Goal: Transaction & Acquisition: Purchase product/service

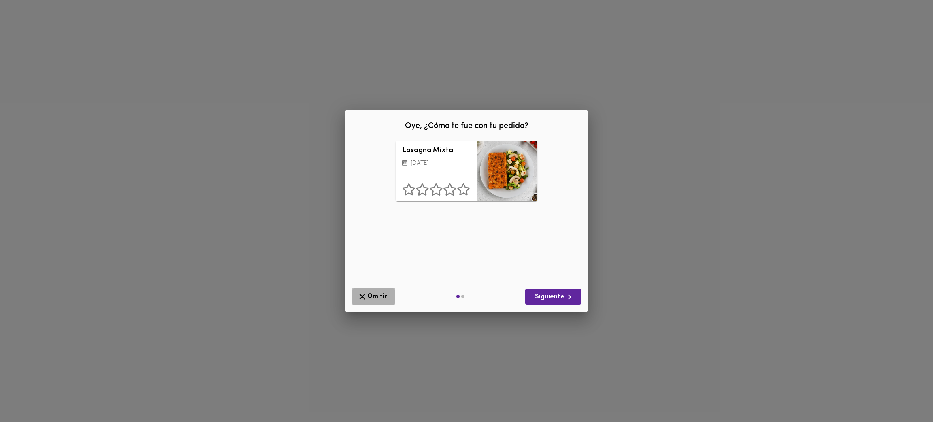
click at [369, 296] on span "Omitir" at bounding box center [373, 297] width 33 height 10
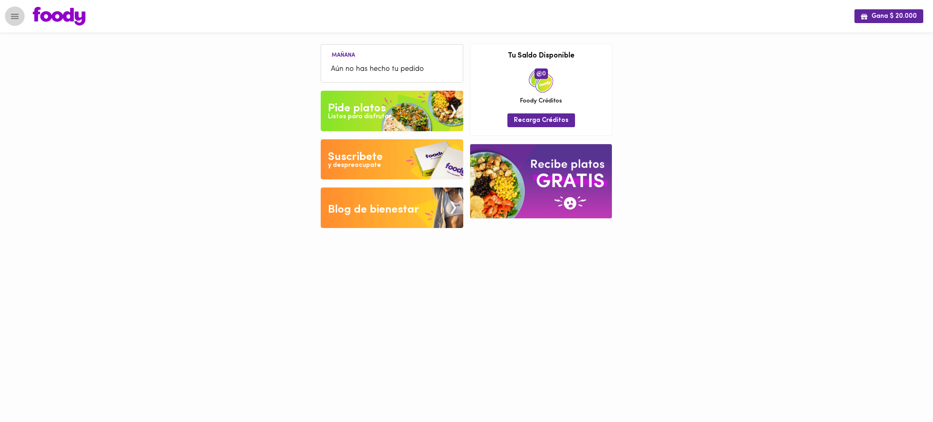
click at [14, 21] on icon "Menu" at bounding box center [15, 16] width 10 height 10
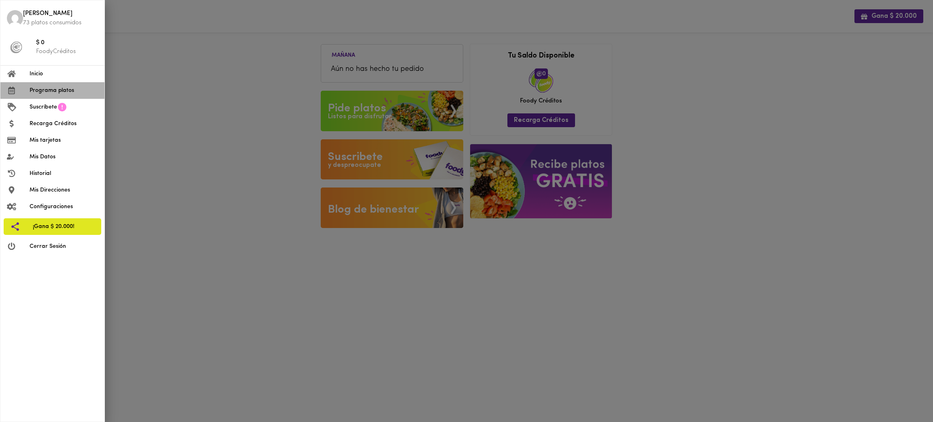
click at [72, 92] on span "Programa platos" at bounding box center [64, 90] width 68 height 9
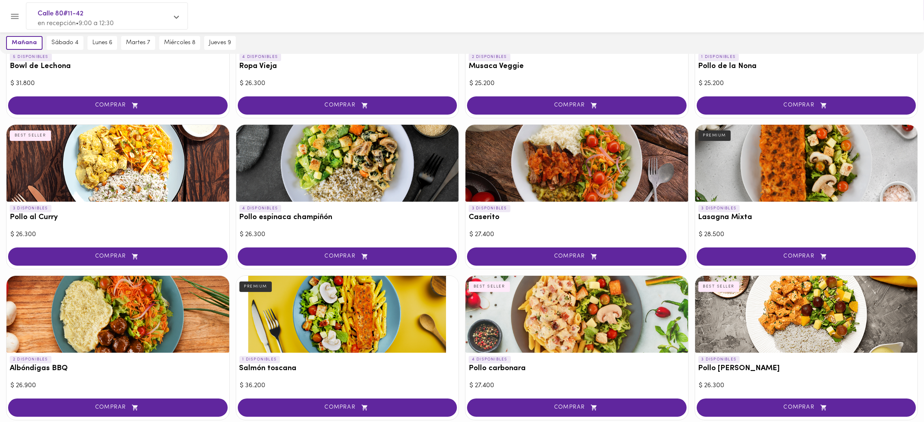
scroll to position [140, 0]
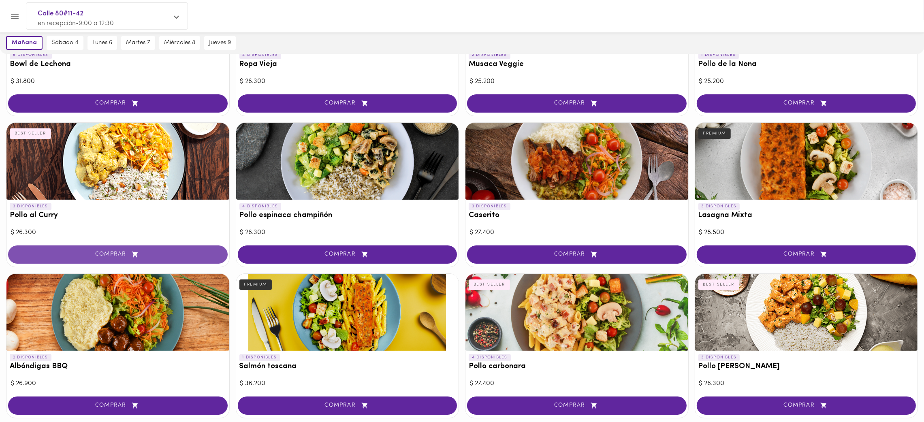
click at [172, 251] on span "COMPRAR" at bounding box center [117, 254] width 199 height 7
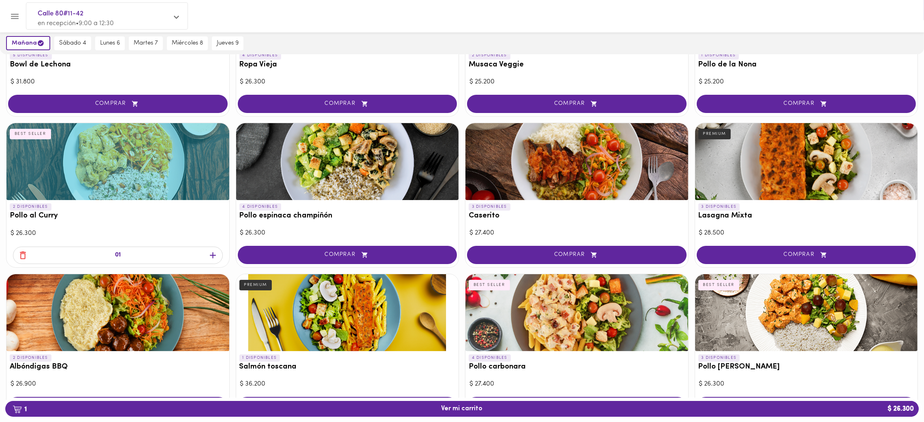
scroll to position [0, 0]
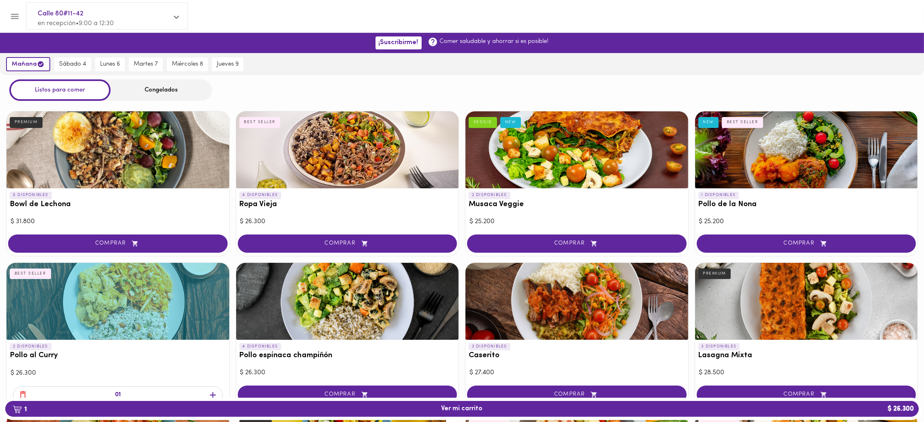
click at [166, 93] on div "Congelados" at bounding box center [161, 89] width 101 height 21
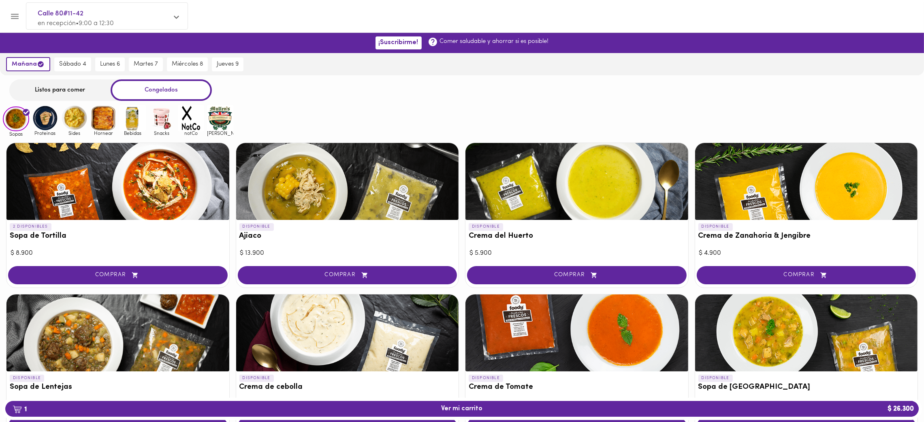
click at [218, 123] on img at bounding box center [220, 118] width 26 height 26
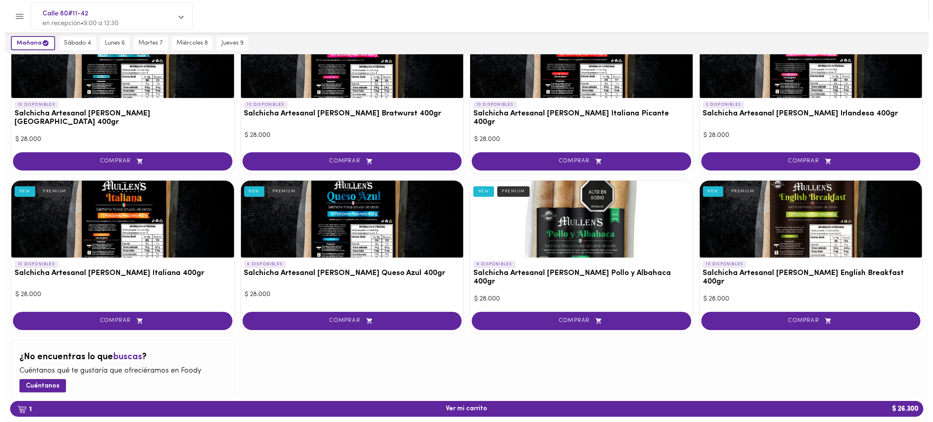
scroll to position [132, 0]
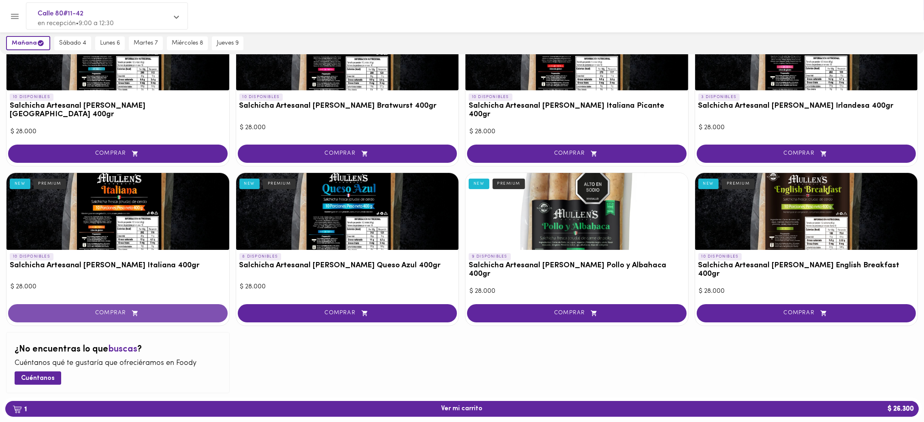
click at [118, 310] on span "COMPRAR" at bounding box center [117, 313] width 199 height 7
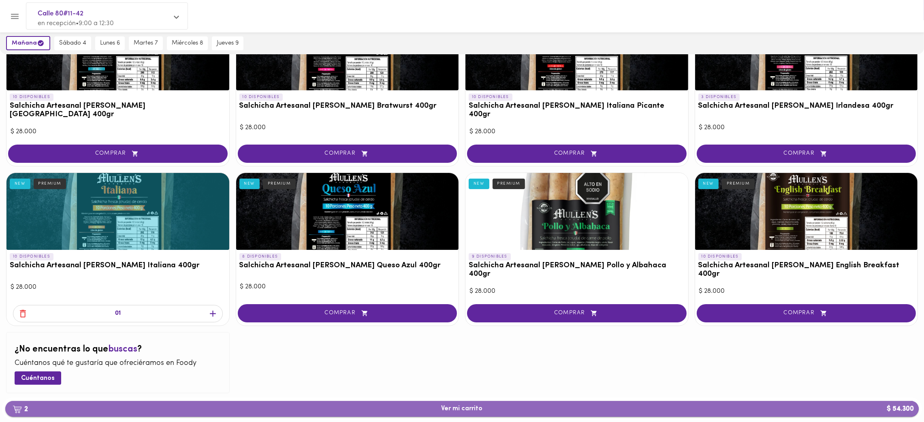
click at [468, 413] on span "2 Ver mi carrito $ 54.300" at bounding box center [462, 409] width 41 height 8
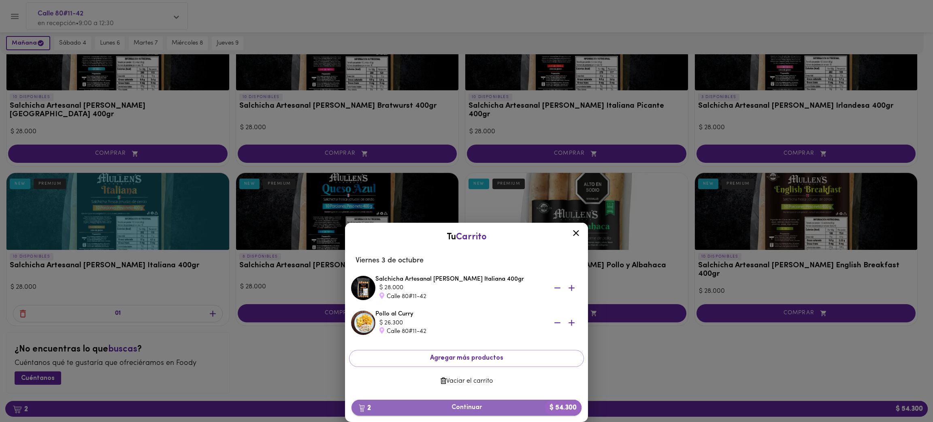
click at [488, 407] on span "2 Continuar $ 54.300" at bounding box center [466, 408] width 217 height 8
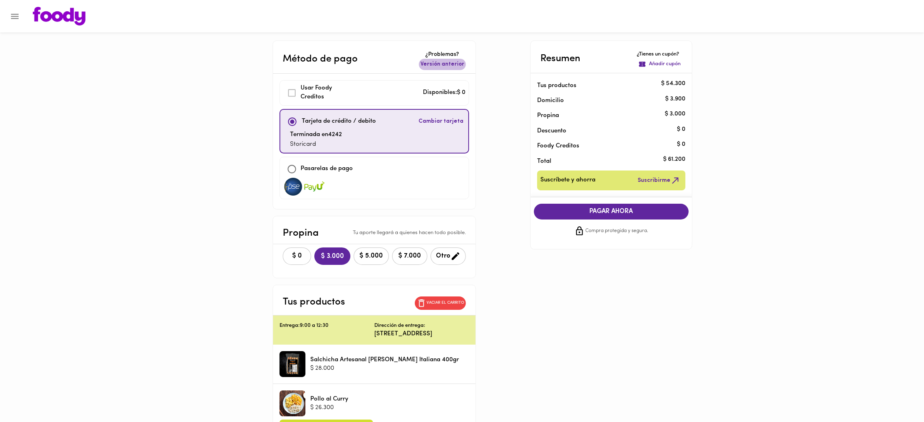
click at [464, 66] on span "Versión anterior" at bounding box center [442, 64] width 44 height 8
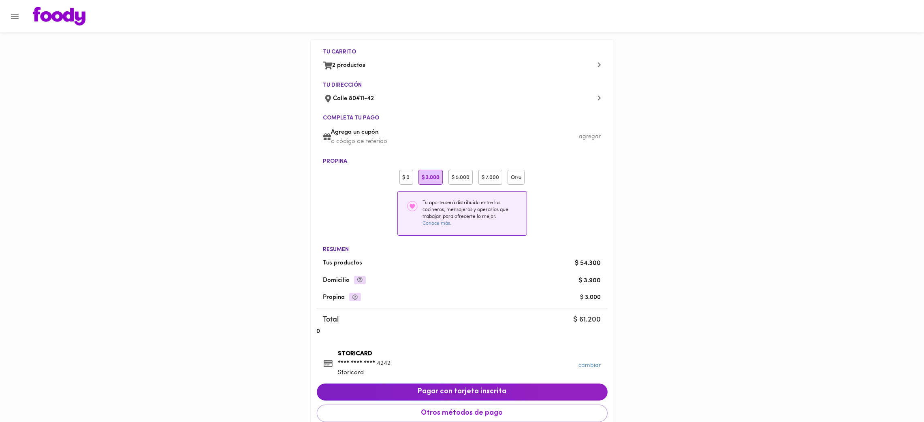
click at [407, 175] on div "$ 0" at bounding box center [406, 177] width 14 height 15
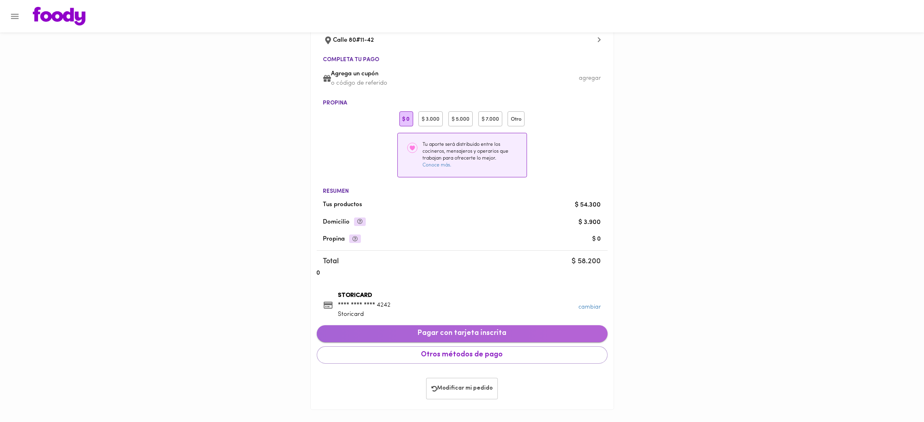
click at [482, 333] on span "Pagar con tarjeta inscrita" at bounding box center [462, 333] width 278 height 9
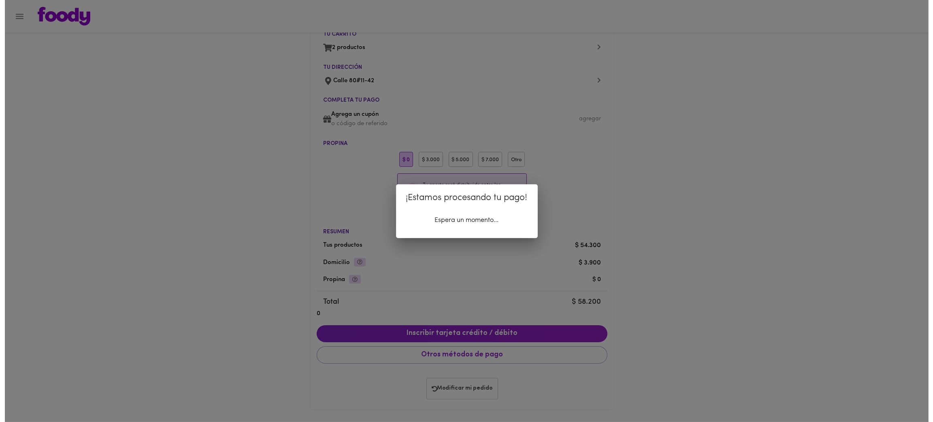
scroll to position [18, 0]
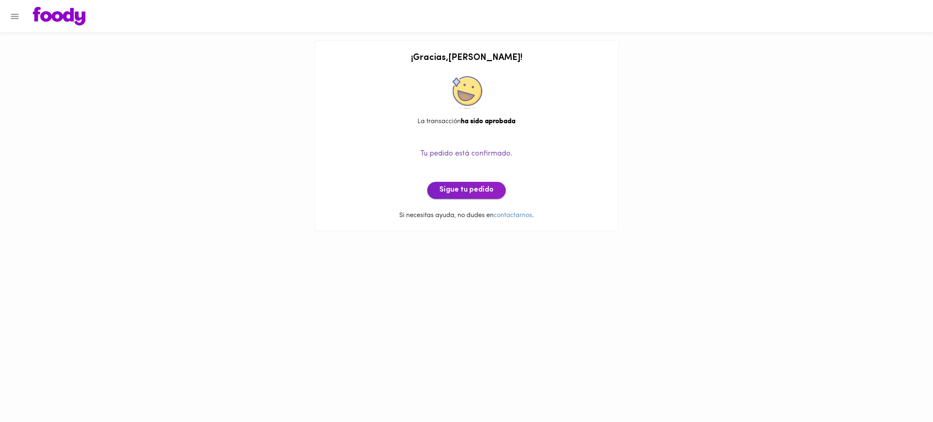
click at [461, 189] on span "Sigue tu pedido" at bounding box center [466, 190] width 54 height 9
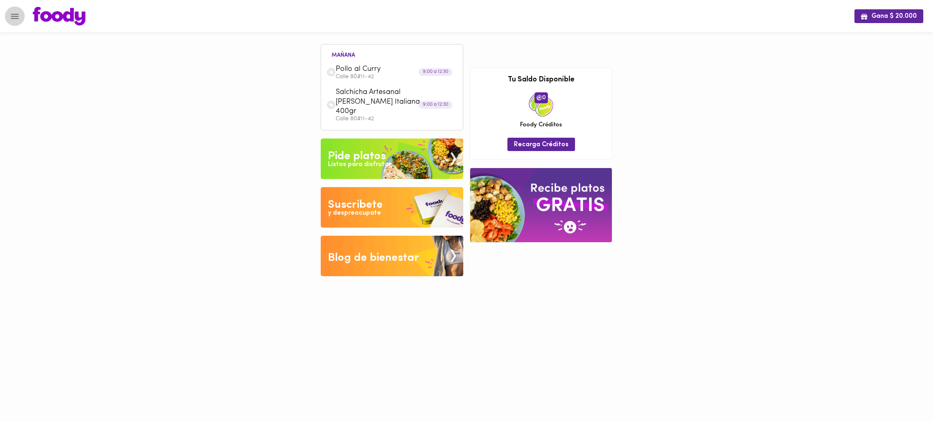
click at [17, 18] on icon "Menu" at bounding box center [15, 16] width 10 height 10
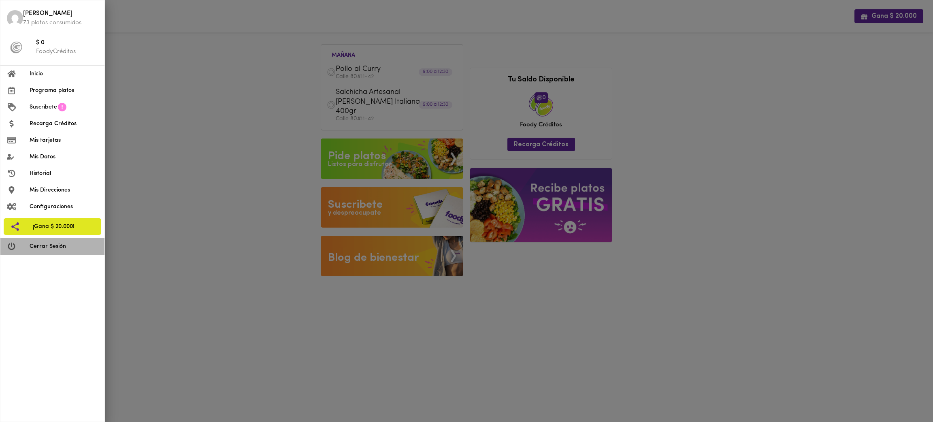
click at [73, 245] on span "Cerrar Sesión" at bounding box center [64, 246] width 68 height 9
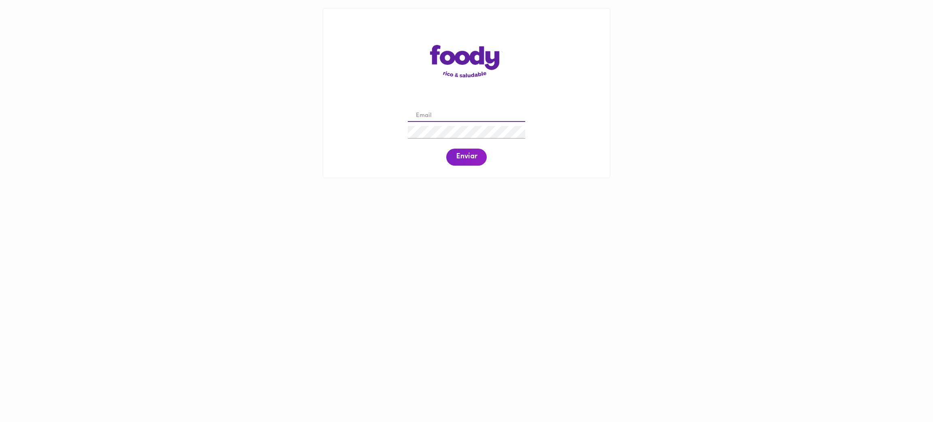
click at [435, 115] on input "email" at bounding box center [466, 116] width 117 height 13
paste input "[EMAIL_ADDRESS][DOMAIN_NAME]"
type input "[EMAIL_ADDRESS][DOMAIN_NAME]"
click at [477, 160] on button "Enviar" at bounding box center [466, 157] width 41 height 17
